Goal: Navigation & Orientation: Find specific page/section

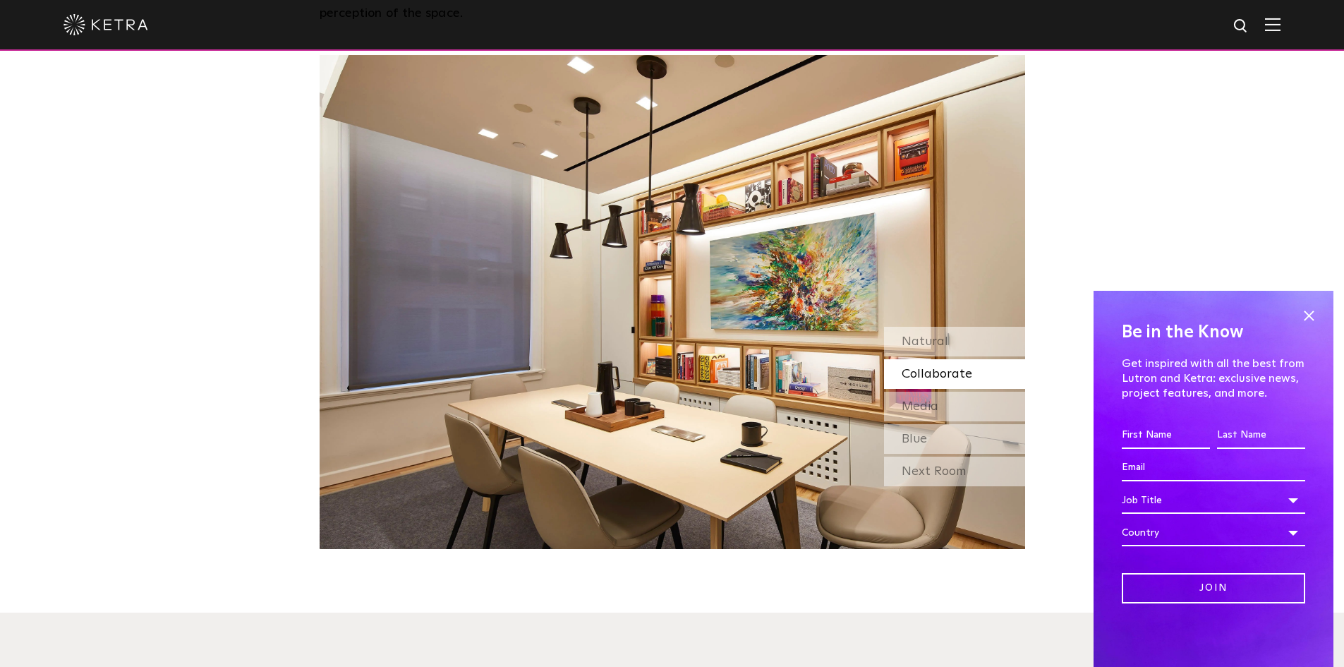
scroll to position [1693, 0]
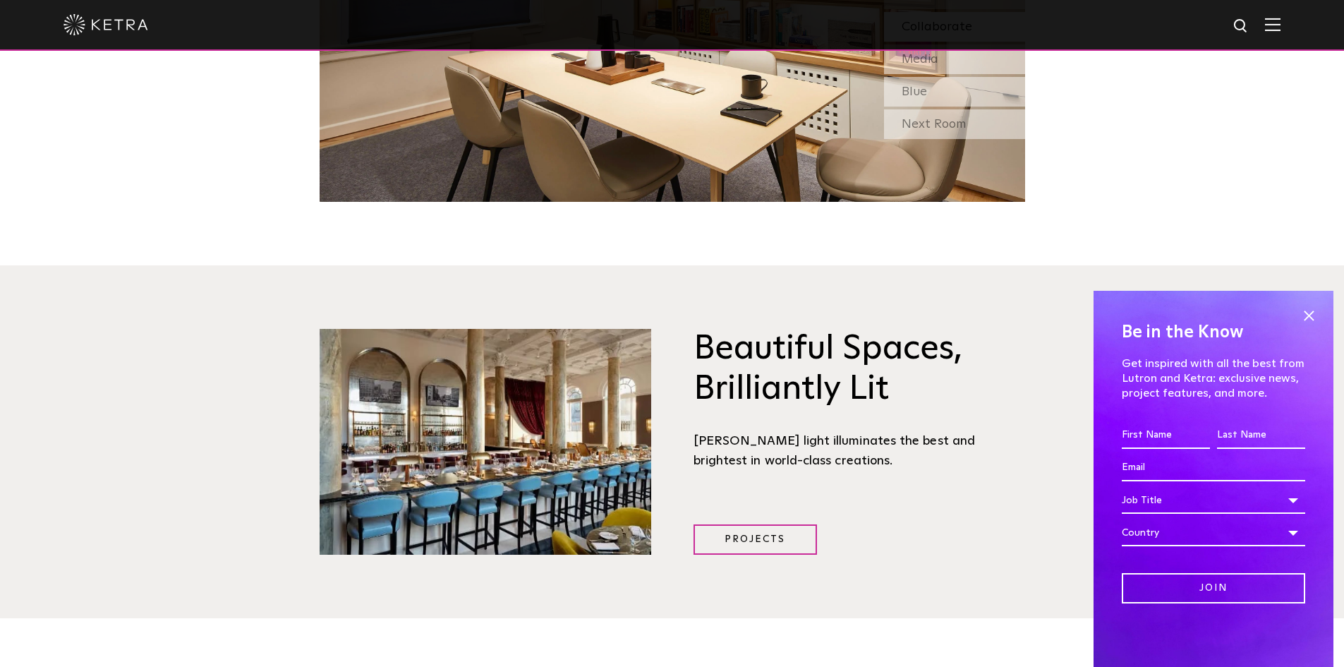
click at [1278, 23] on img at bounding box center [1273, 24] width 16 height 13
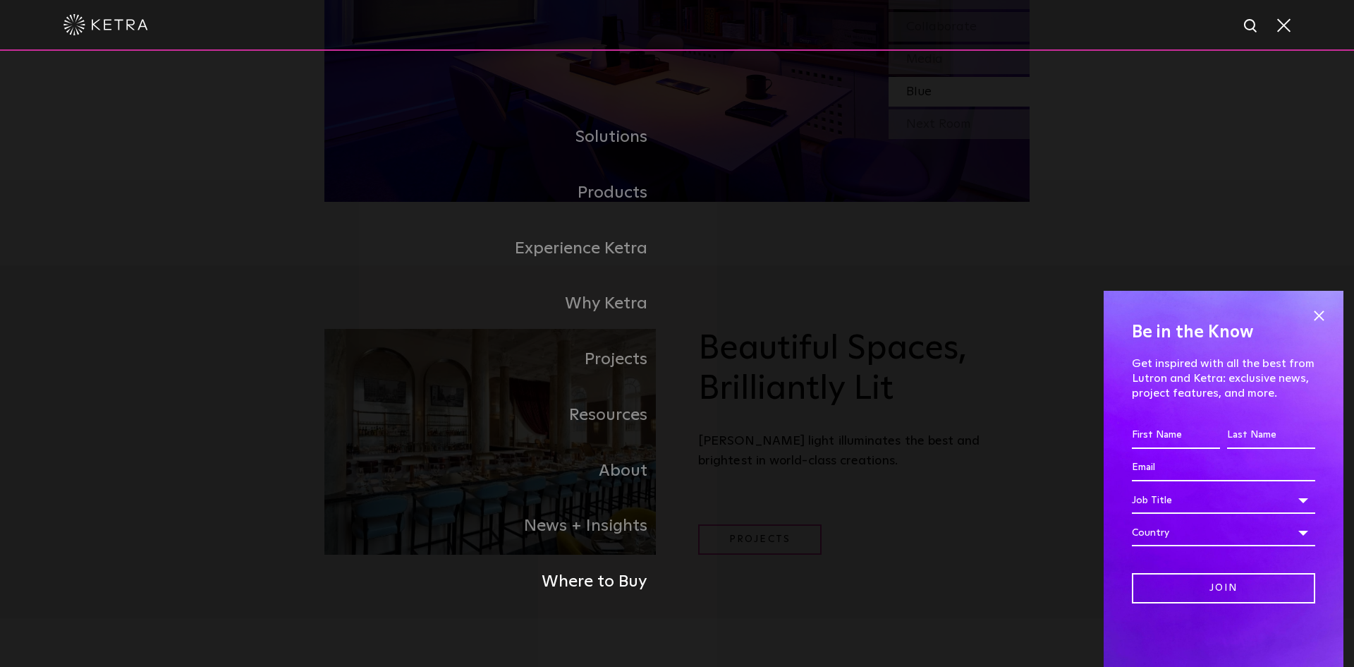
click at [612, 582] on link "Where to Buy" at bounding box center [501, 582] width 353 height 56
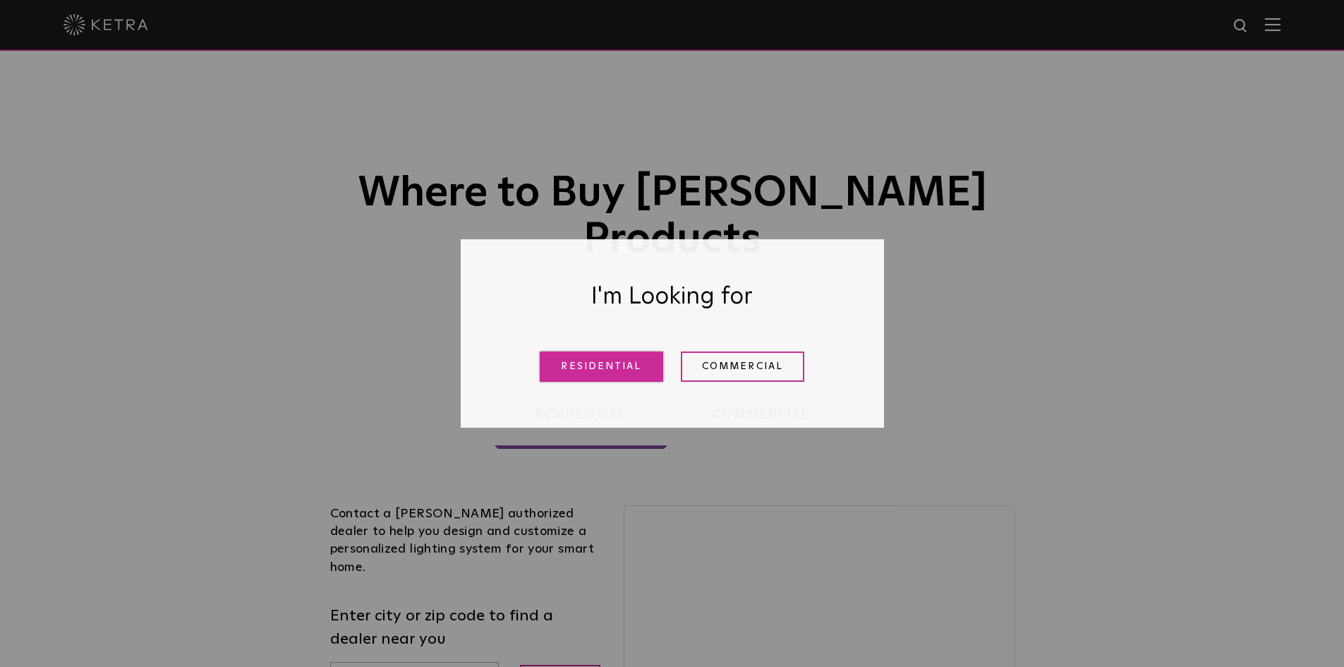
click at [622, 374] on link "Residential" at bounding box center [601, 366] width 123 height 30
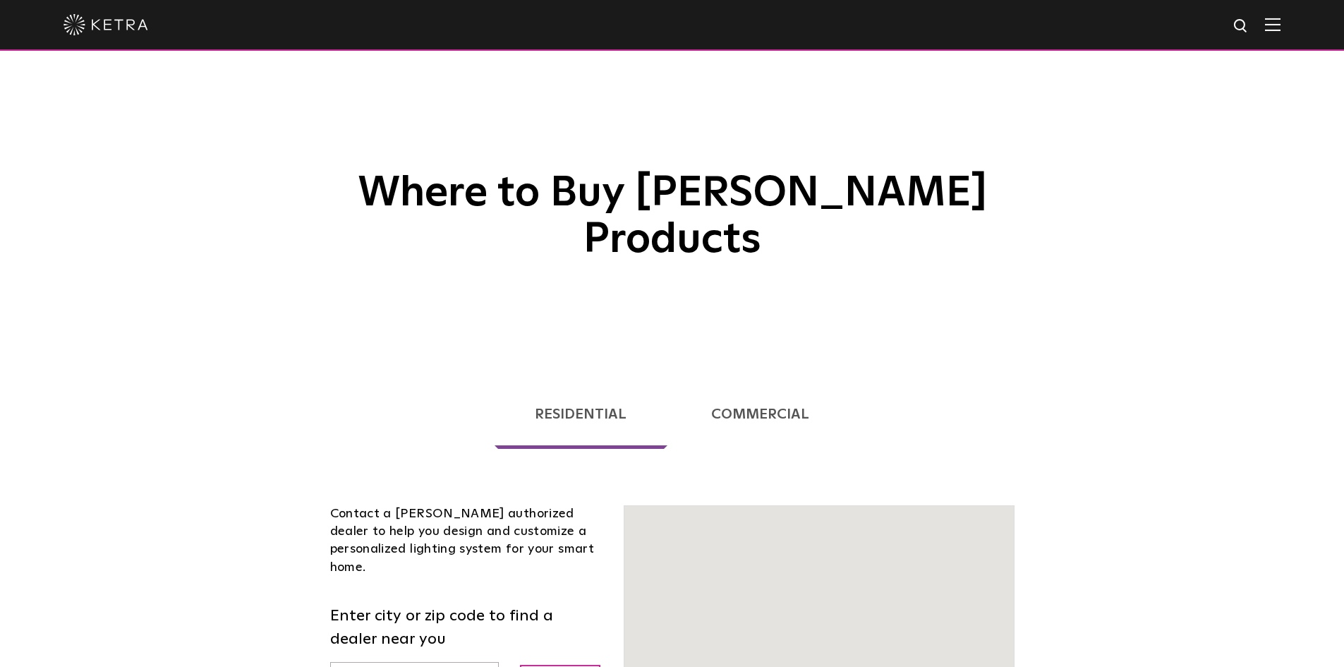
scroll to position [360, 0]
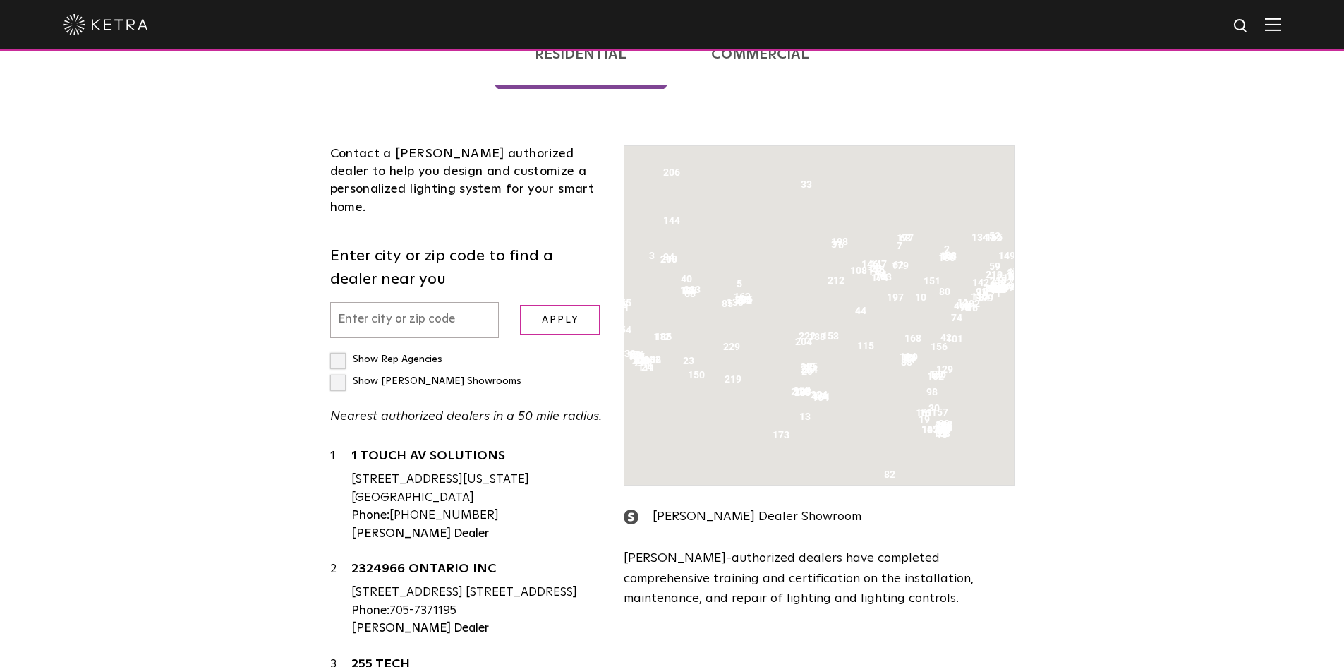
click at [426, 320] on input "text" at bounding box center [414, 320] width 169 height 36
type input "02554"
click at [590, 323] on input "Apply" at bounding box center [560, 320] width 80 height 30
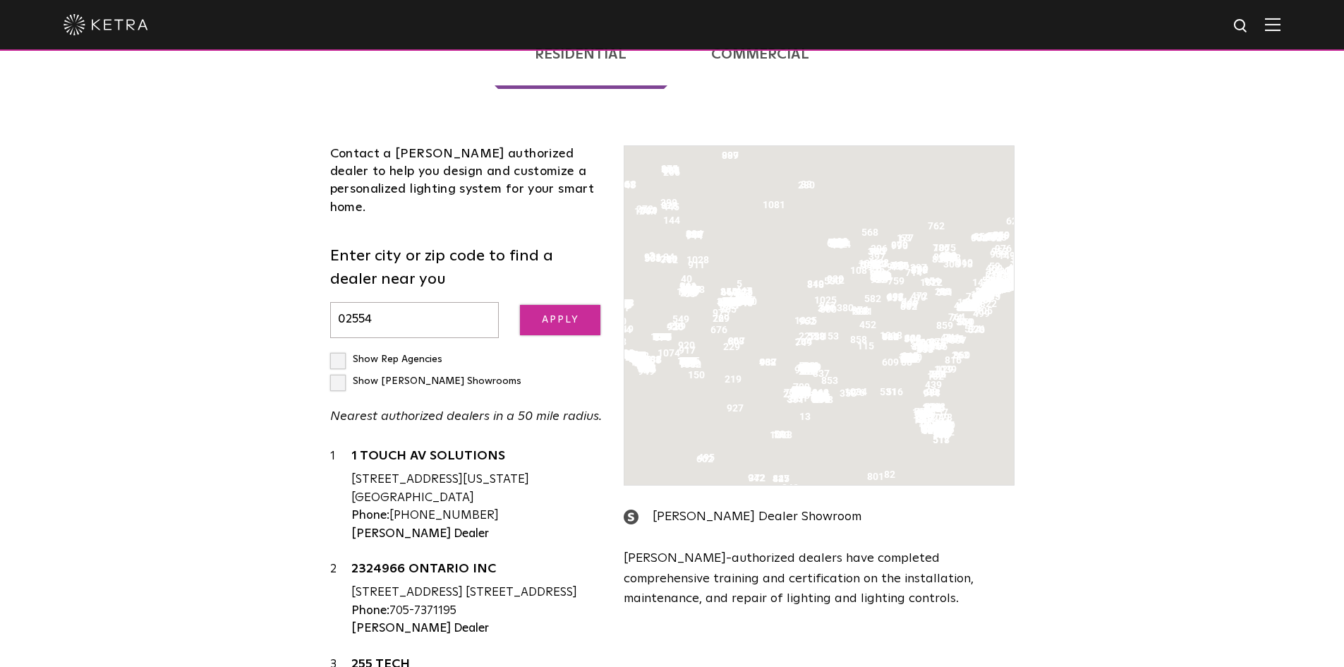
scroll to position [289, 0]
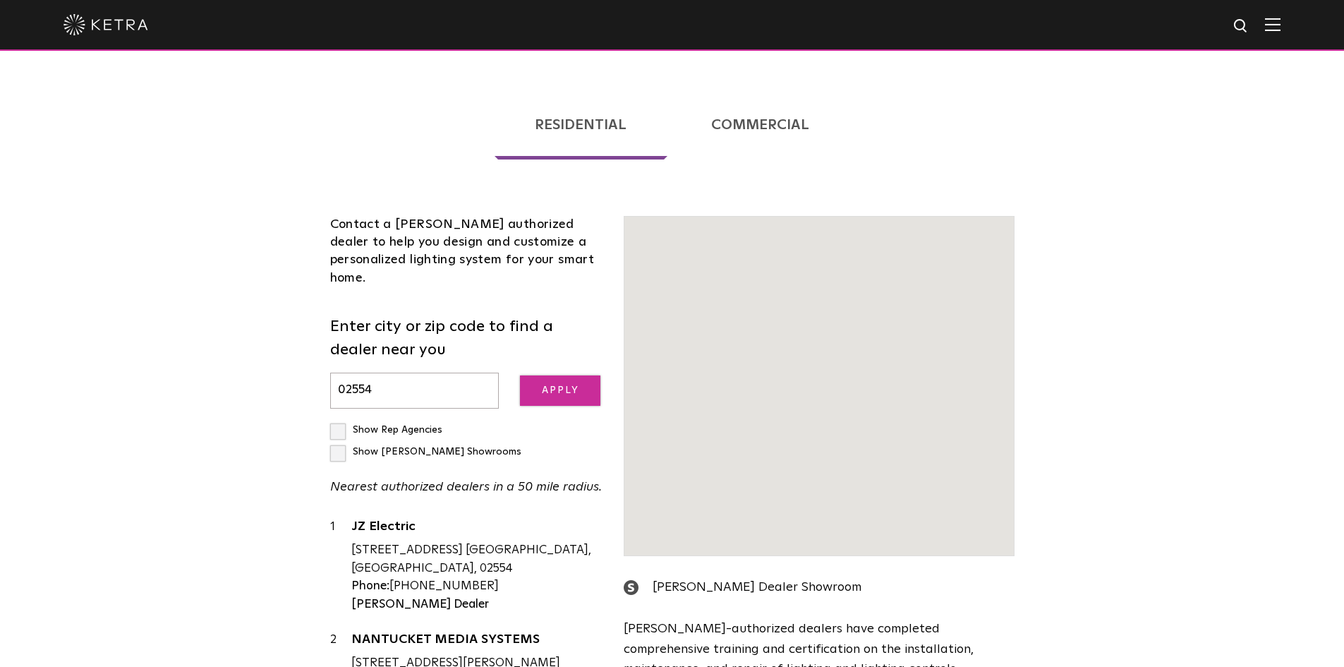
click at [537, 375] on input "Apply" at bounding box center [560, 390] width 80 height 30
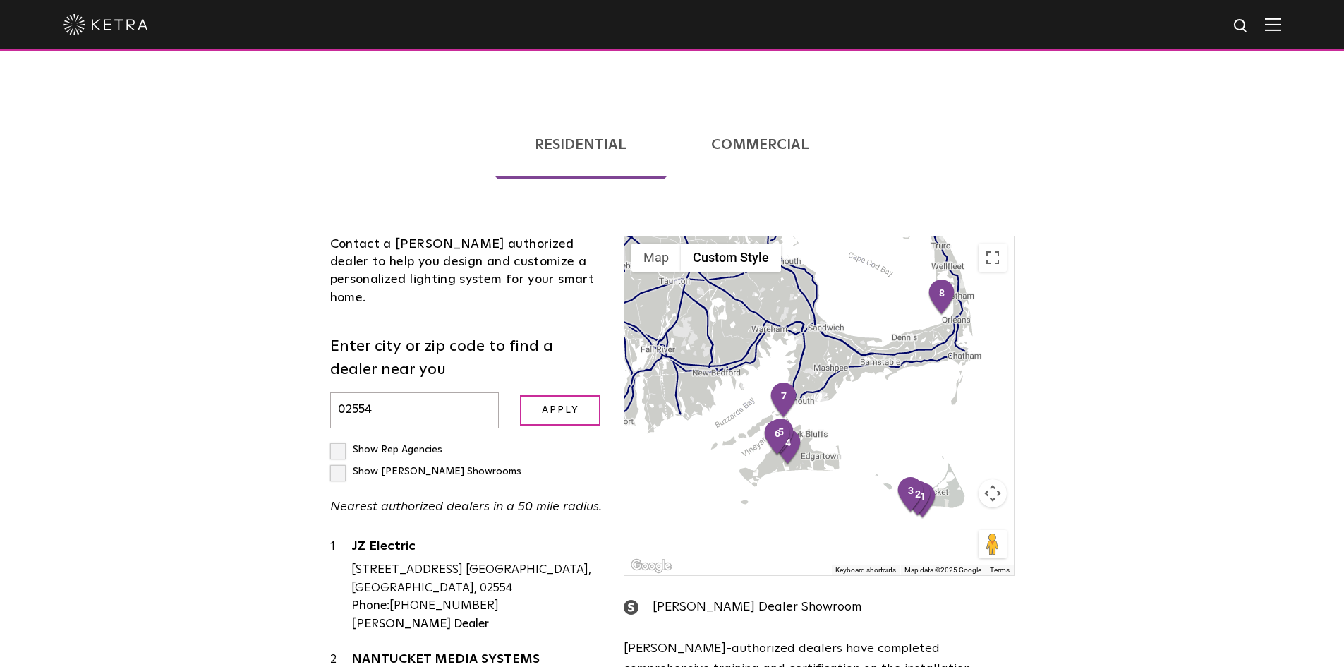
scroll to position [219, 0]
